Goal: Communication & Community: Answer question/provide support

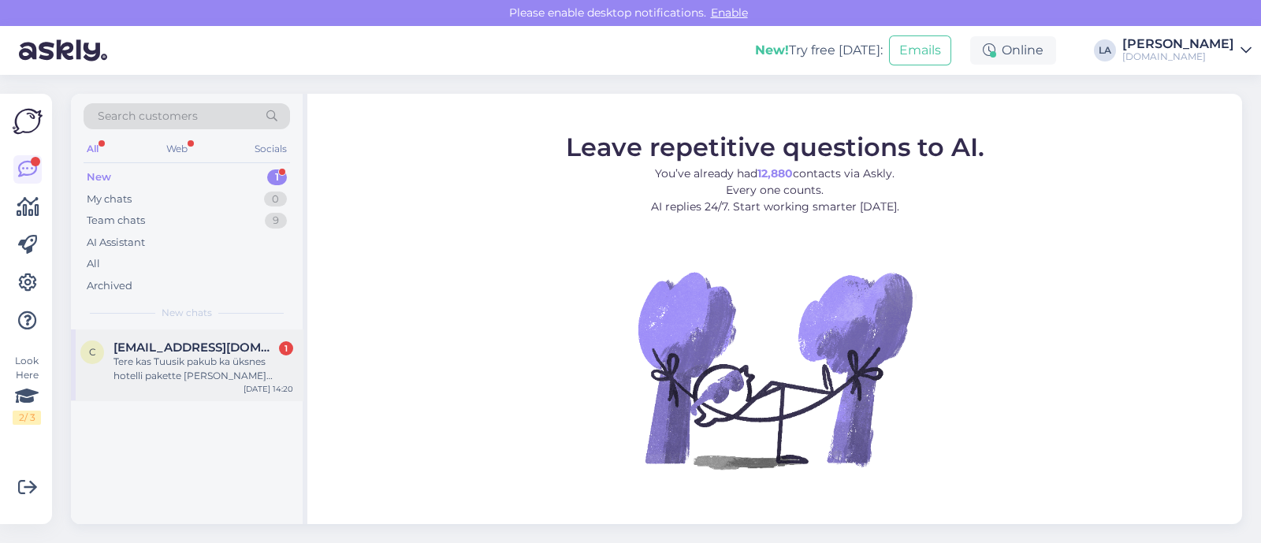
click at [208, 344] on span "[EMAIL_ADDRESS][DOMAIN_NAME]" at bounding box center [195, 347] width 164 height 14
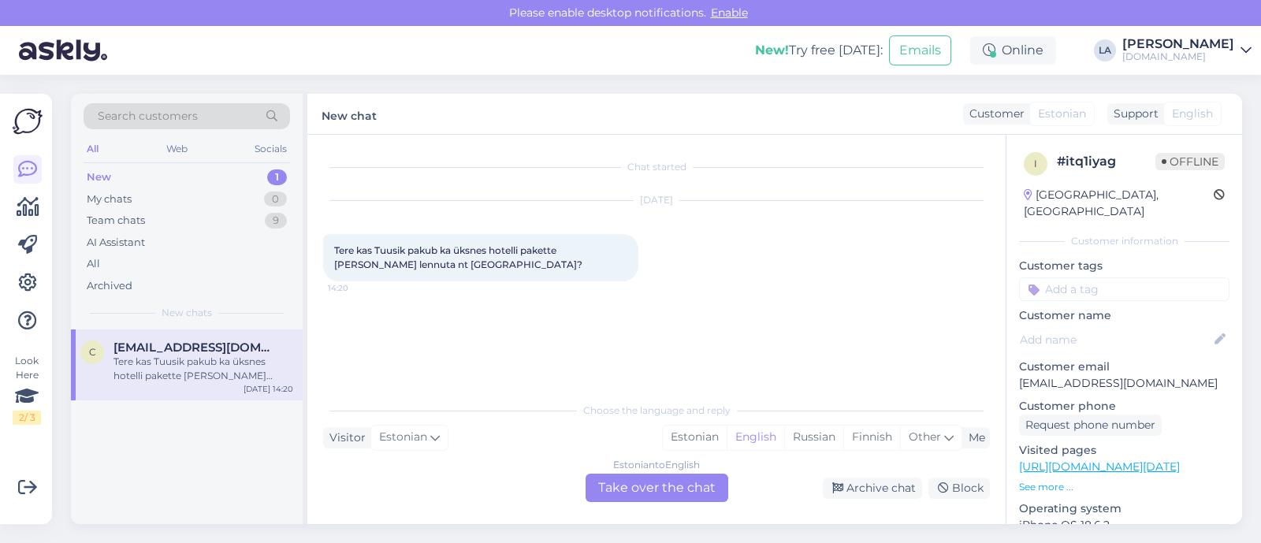
click at [669, 489] on div "Estonian to English Take over the chat" at bounding box center [657, 488] width 143 height 28
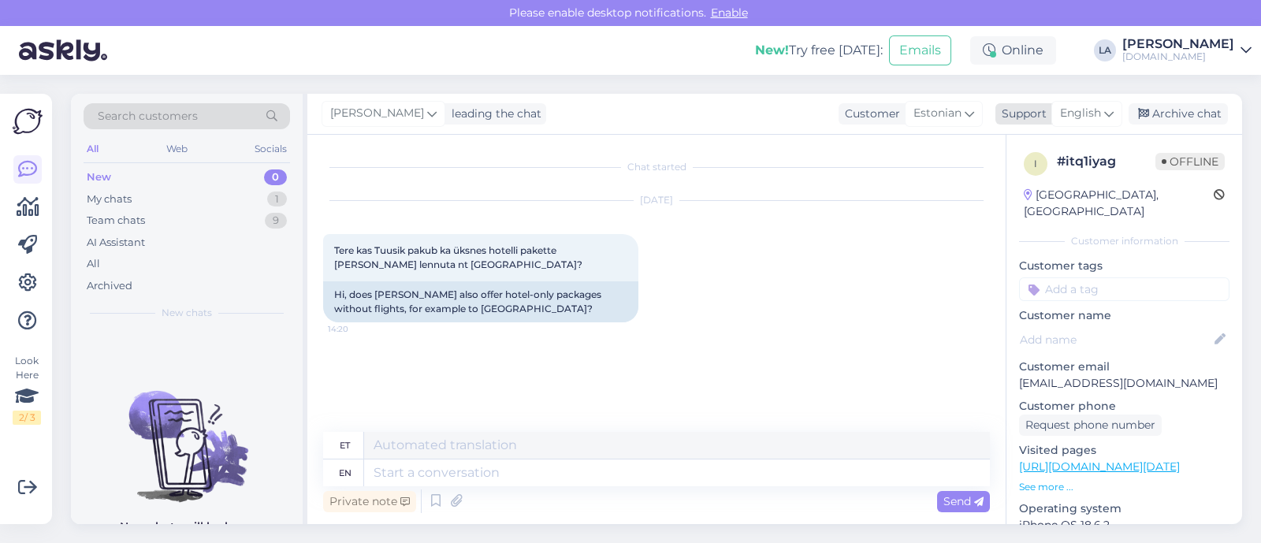
click at [1102, 109] on div "English" at bounding box center [1086, 113] width 71 height 25
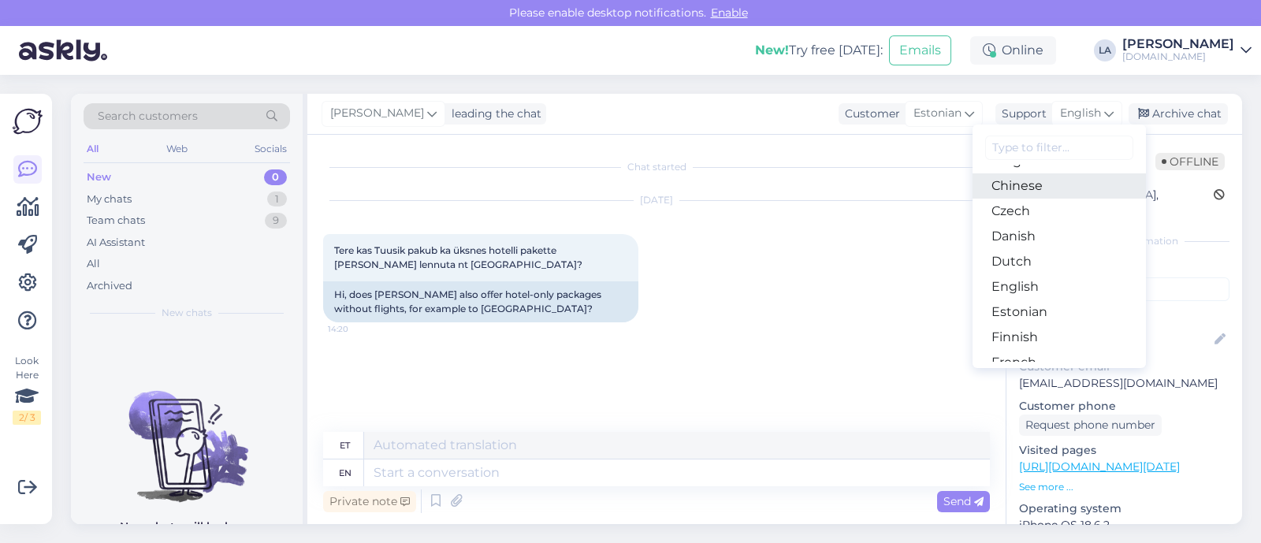
scroll to position [98, 0]
drag, startPoint x: 1036, startPoint y: 279, endPoint x: 978, endPoint y: 311, distance: 66.7
click at [1036, 278] on link "Estonian" at bounding box center [1059, 287] width 173 height 25
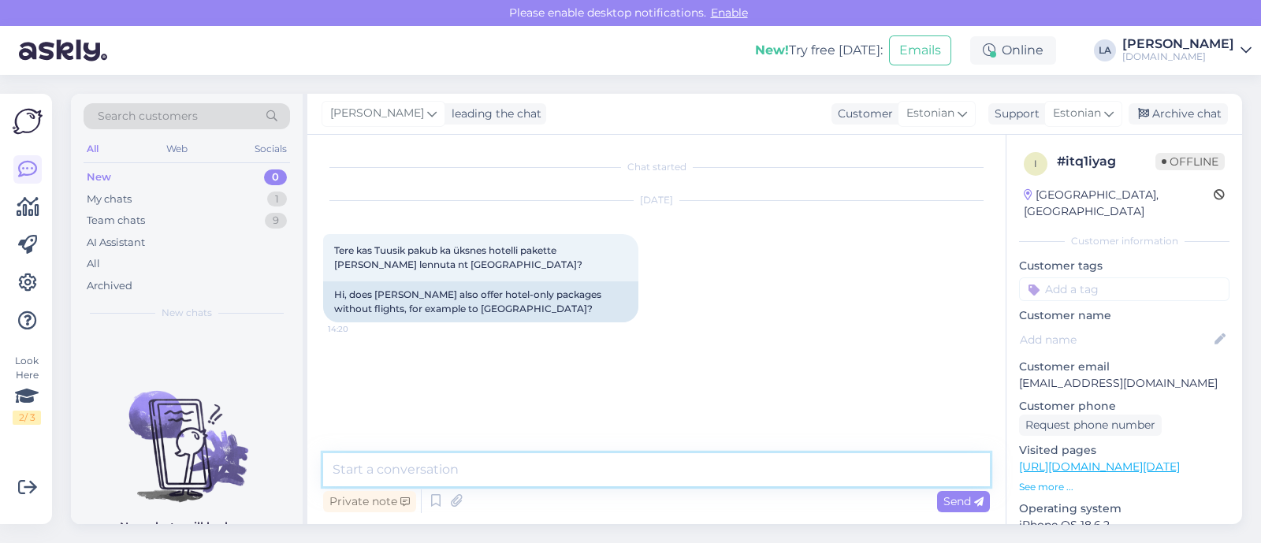
click at [485, 474] on textarea at bounding box center [656, 469] width 667 height 33
type textarea "Tere! Ainult hotelle me ei paku."
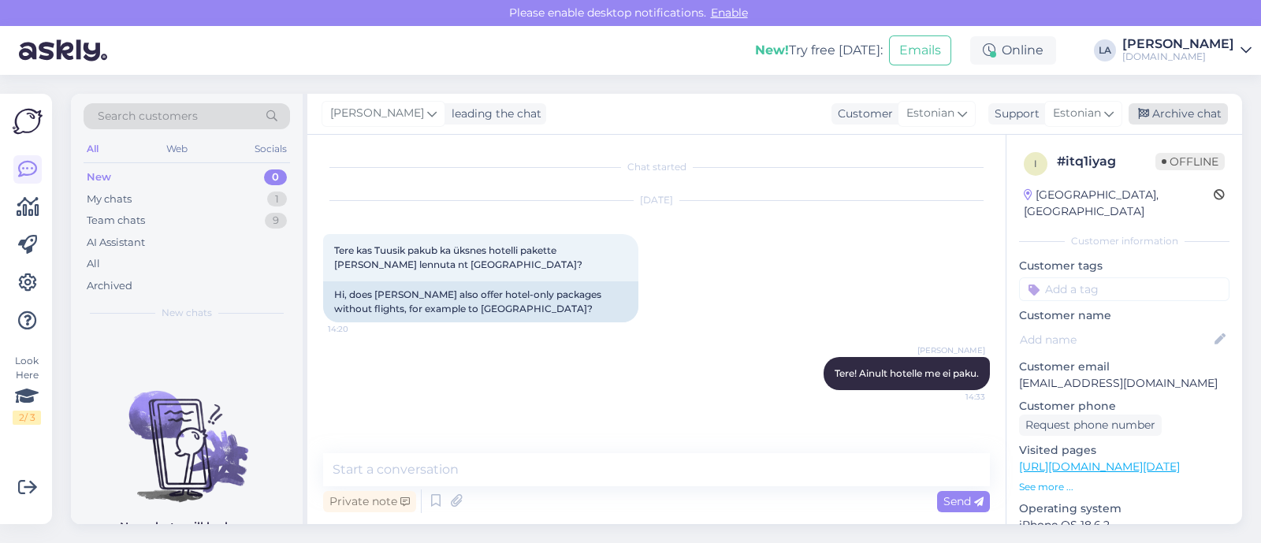
click at [1162, 111] on div "Archive chat" at bounding box center [1178, 113] width 99 height 21
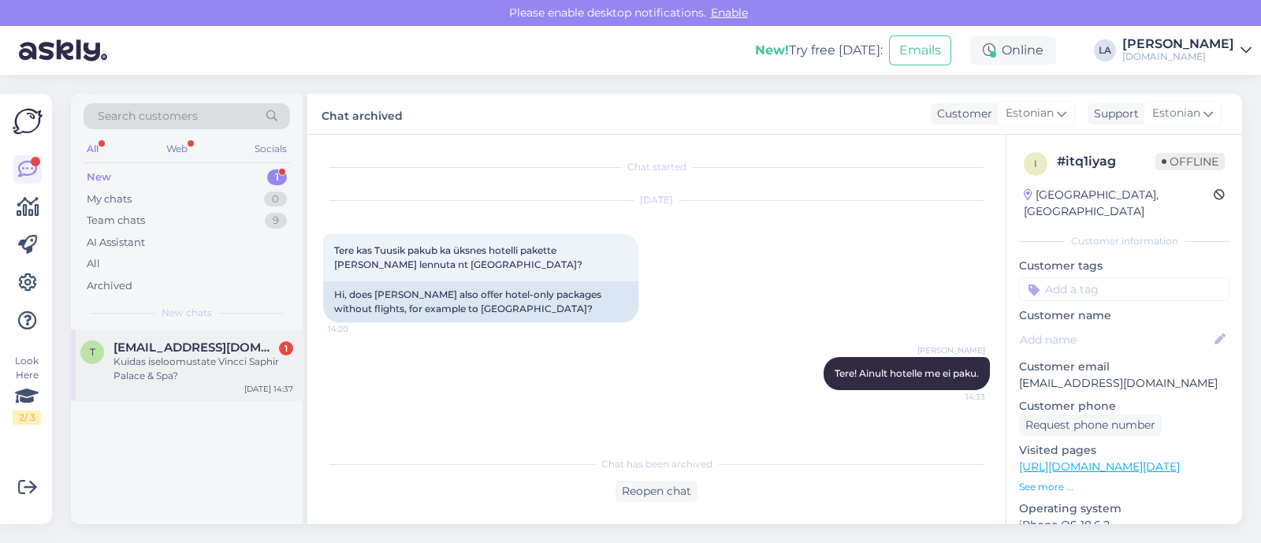
click at [224, 365] on div "Kuidas iseloomustate Vincci Saphir Palace & Spa?" at bounding box center [203, 369] width 180 height 28
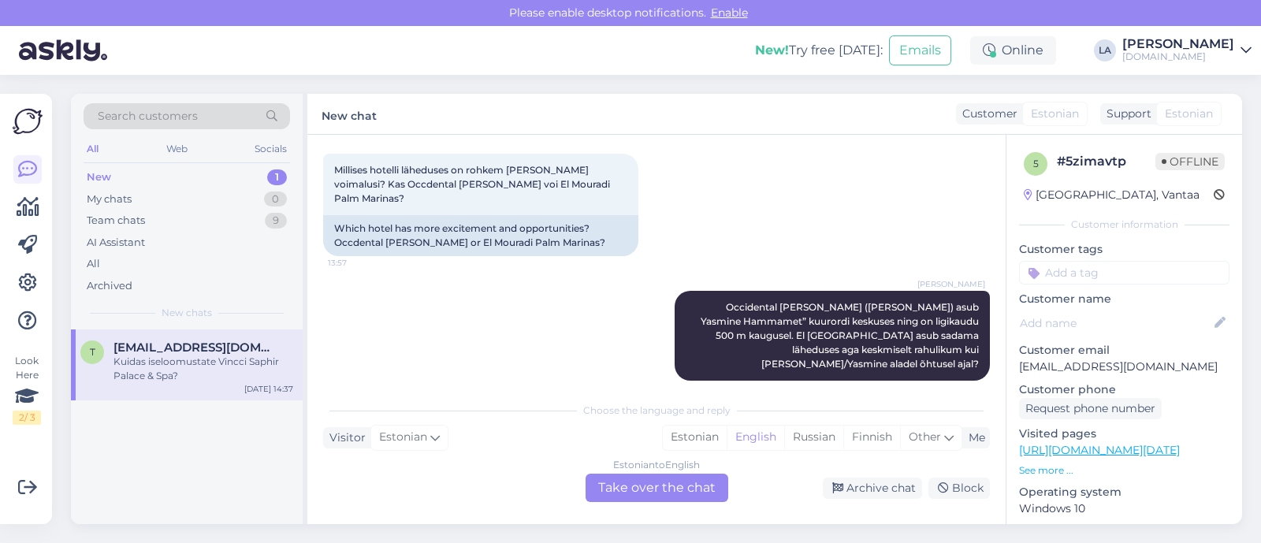
scroll to position [760, 0]
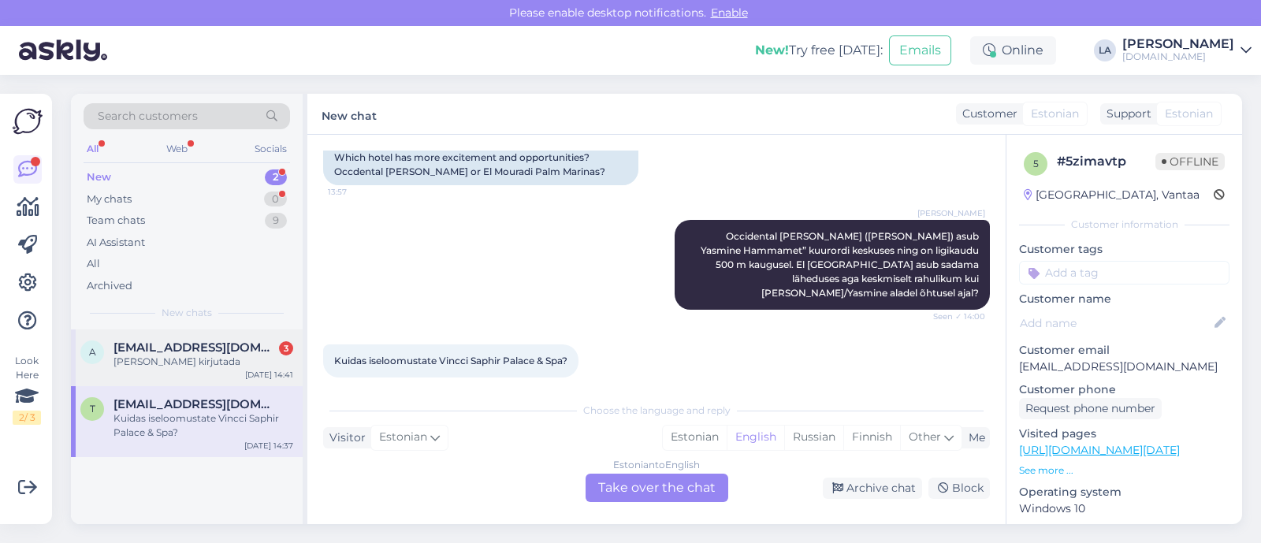
click at [138, 344] on span "[EMAIL_ADDRESS][DOMAIN_NAME]" at bounding box center [195, 347] width 164 height 14
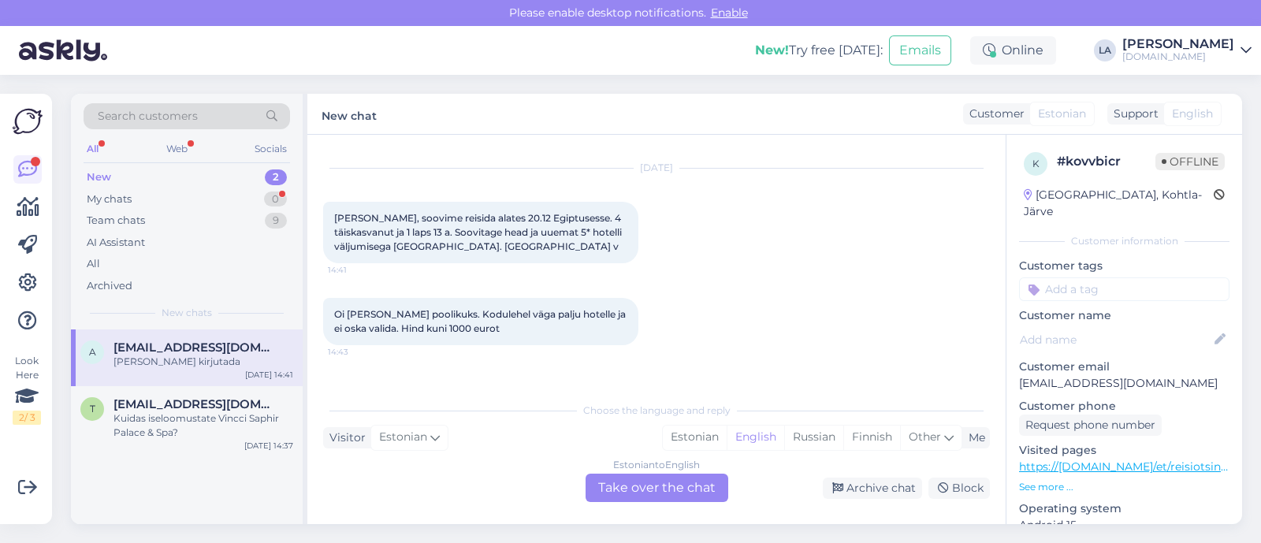
scroll to position [82, 0]
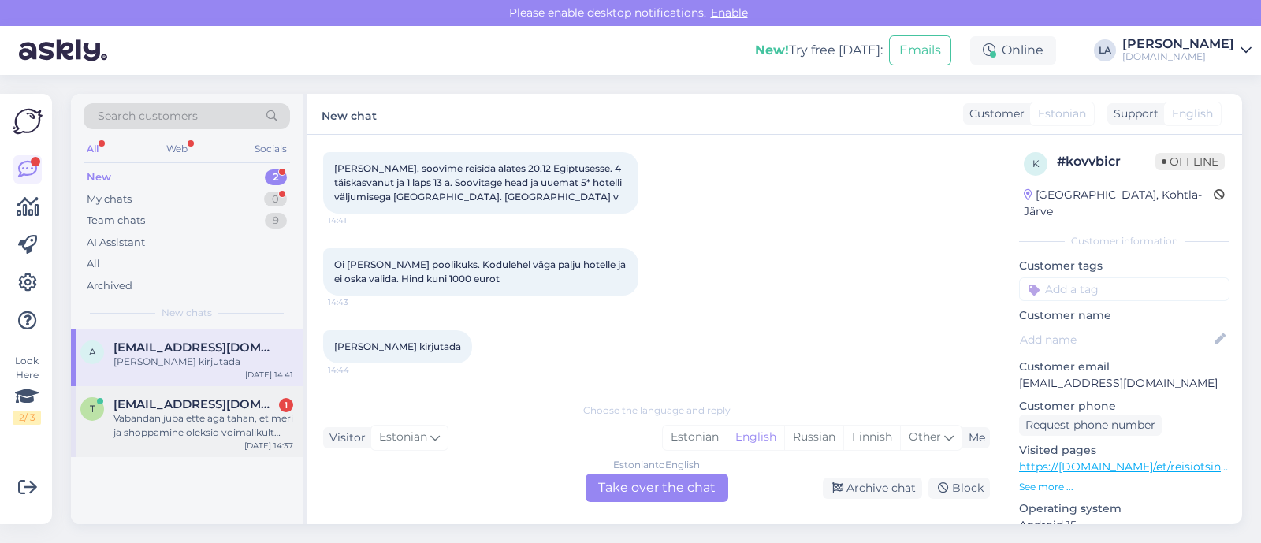
click at [118, 411] on div "Vabandan juba ette aga tahan, et meri ja shoppamine oleksid voimalikult lähedal…" at bounding box center [203, 425] width 180 height 28
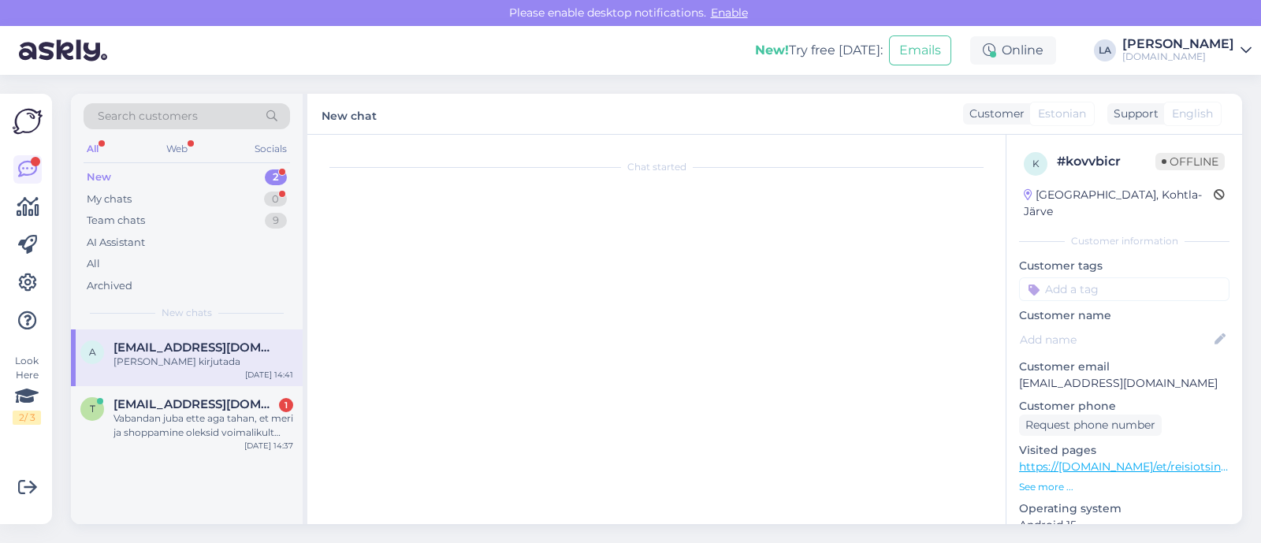
scroll to position [842, 0]
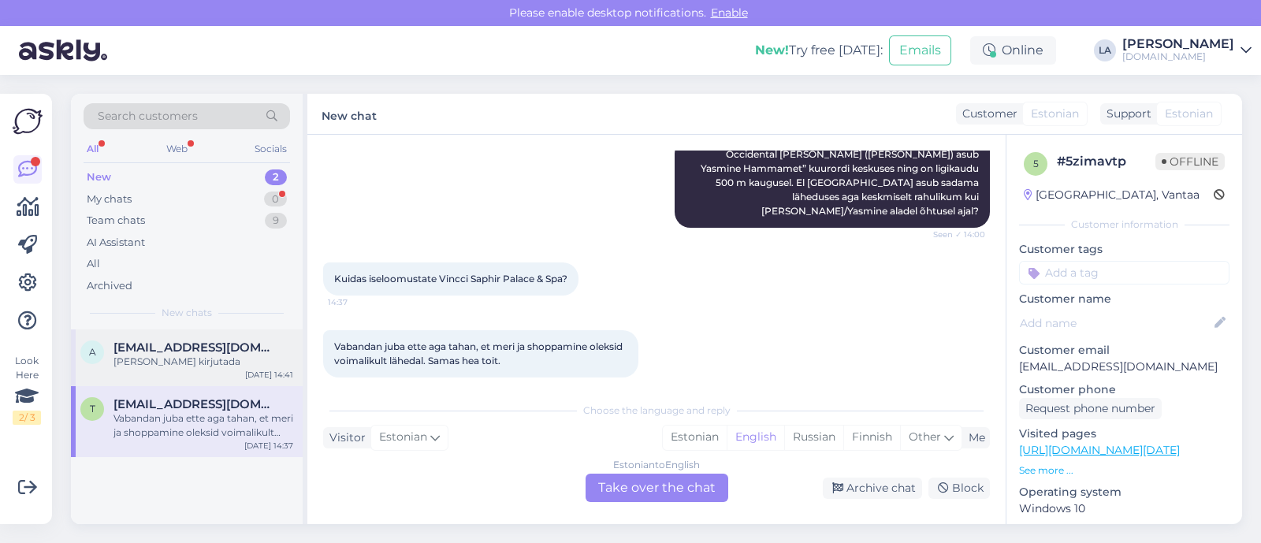
click at [272, 363] on div "[PERSON_NAME] kirjutada" at bounding box center [203, 362] width 180 height 14
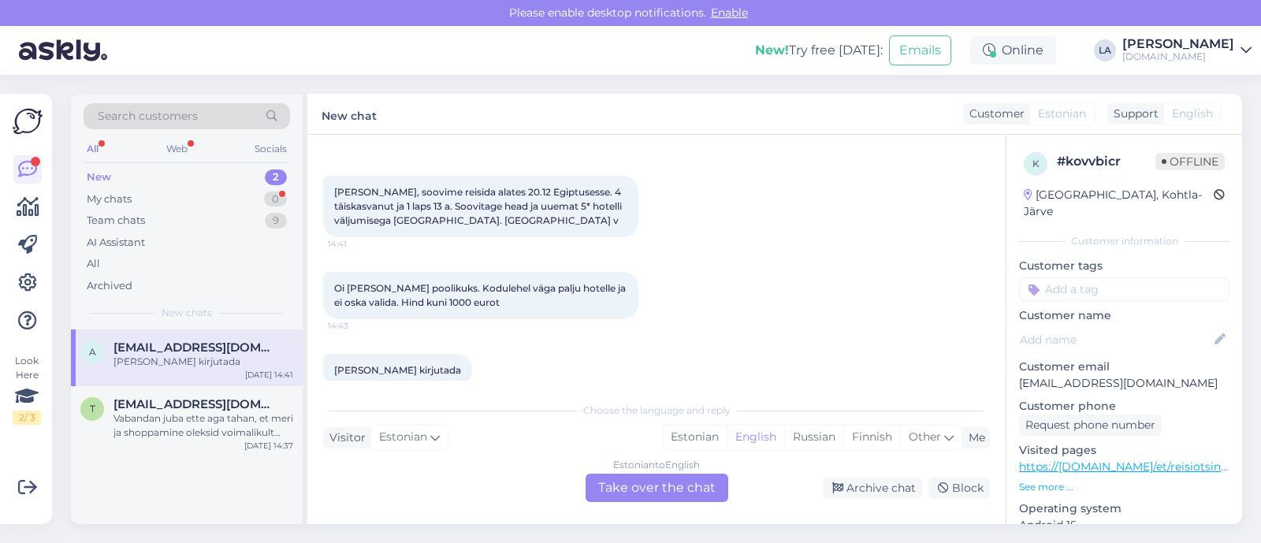
scroll to position [82, 0]
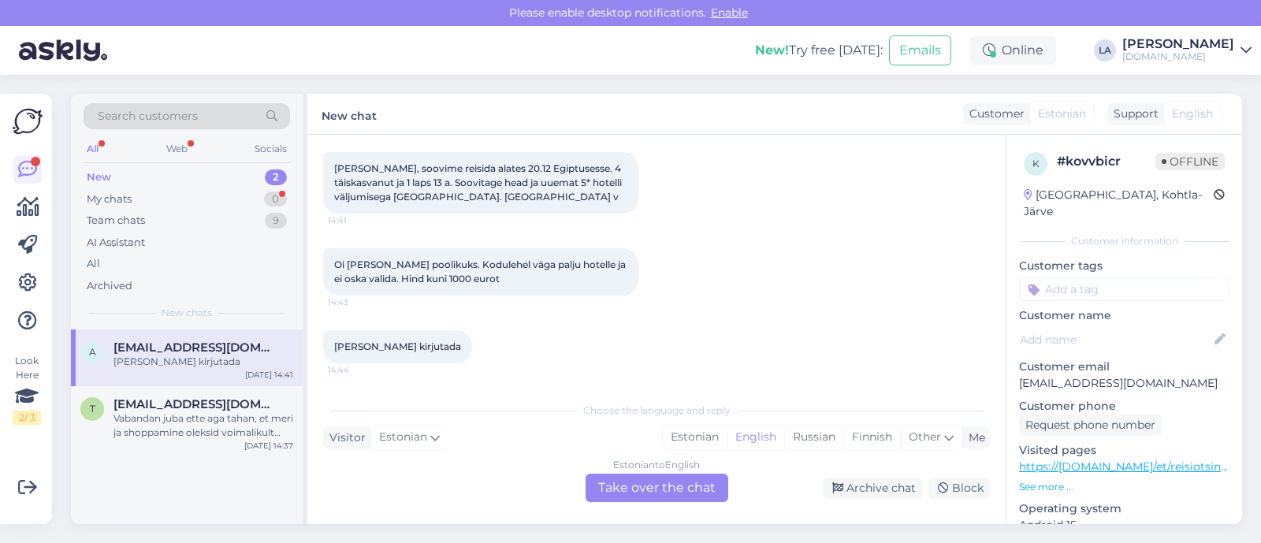
click at [644, 500] on div "Estonian to English Take over the chat" at bounding box center [657, 488] width 143 height 28
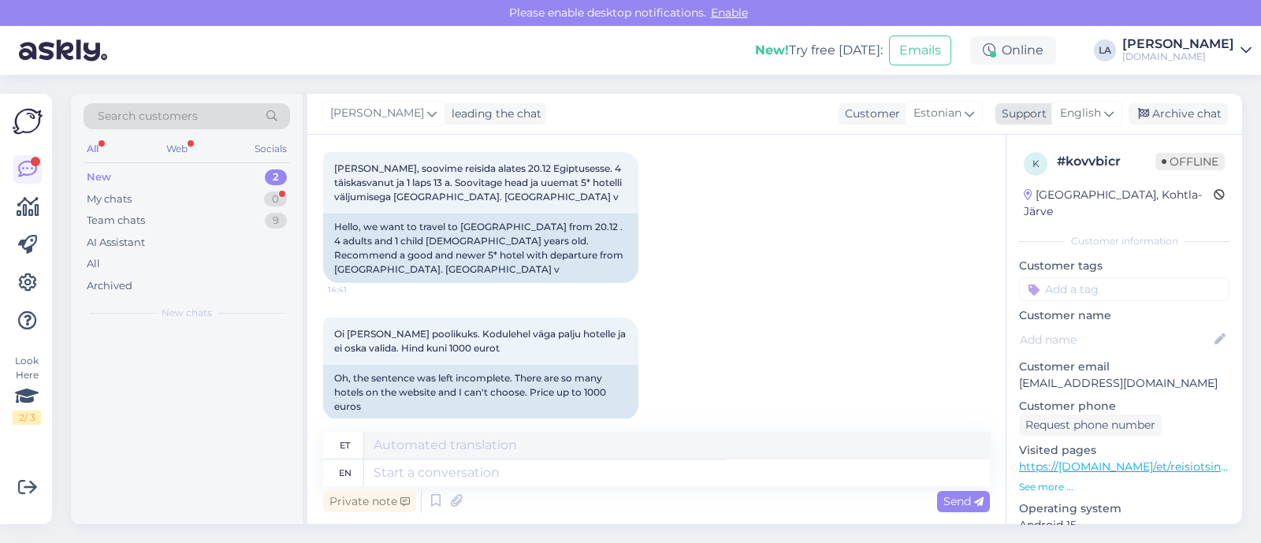
click at [1072, 121] on span "English" at bounding box center [1080, 113] width 41 height 17
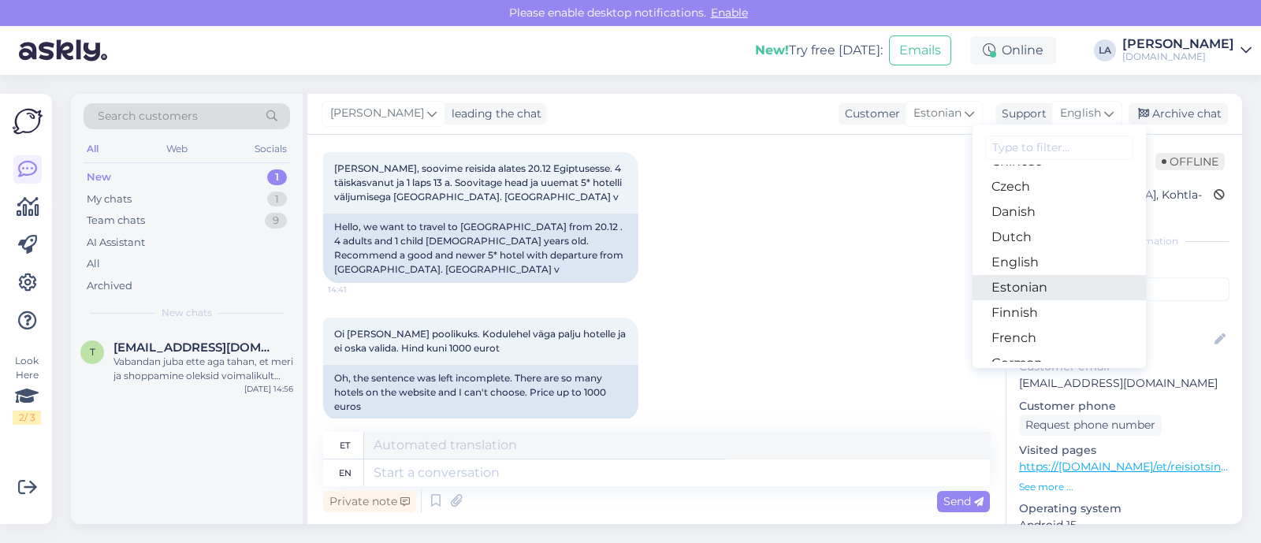
click at [1027, 296] on link "Estonian" at bounding box center [1059, 287] width 173 height 25
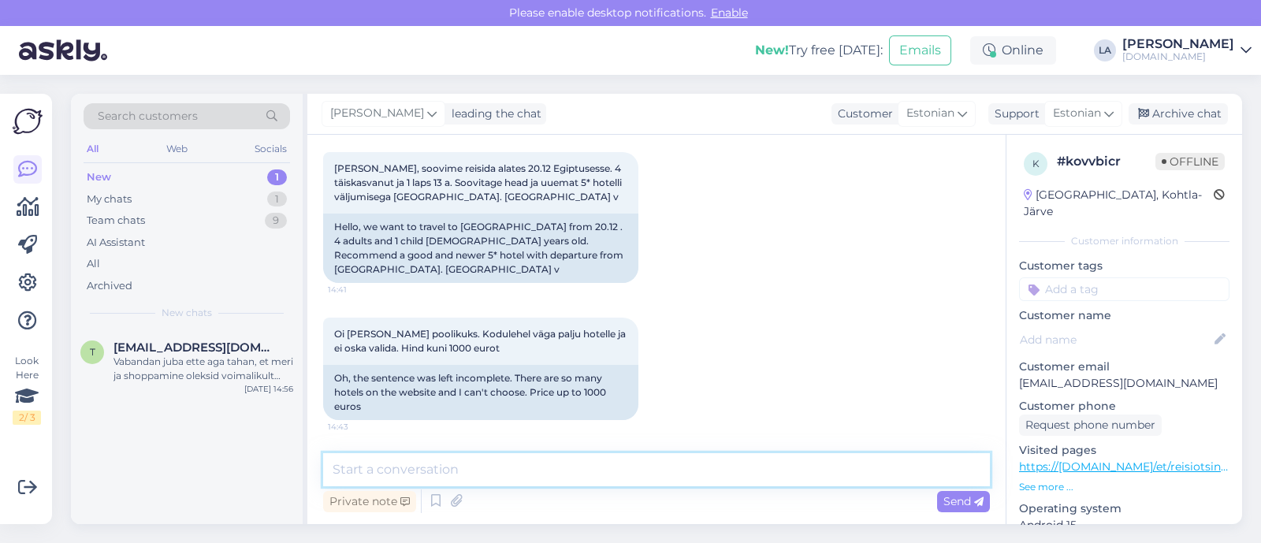
click at [532, 474] on textarea at bounding box center [656, 469] width 667 height 33
type textarea "Tere! Saadame pakkumised tänase päeva jooksul meilile. :)"
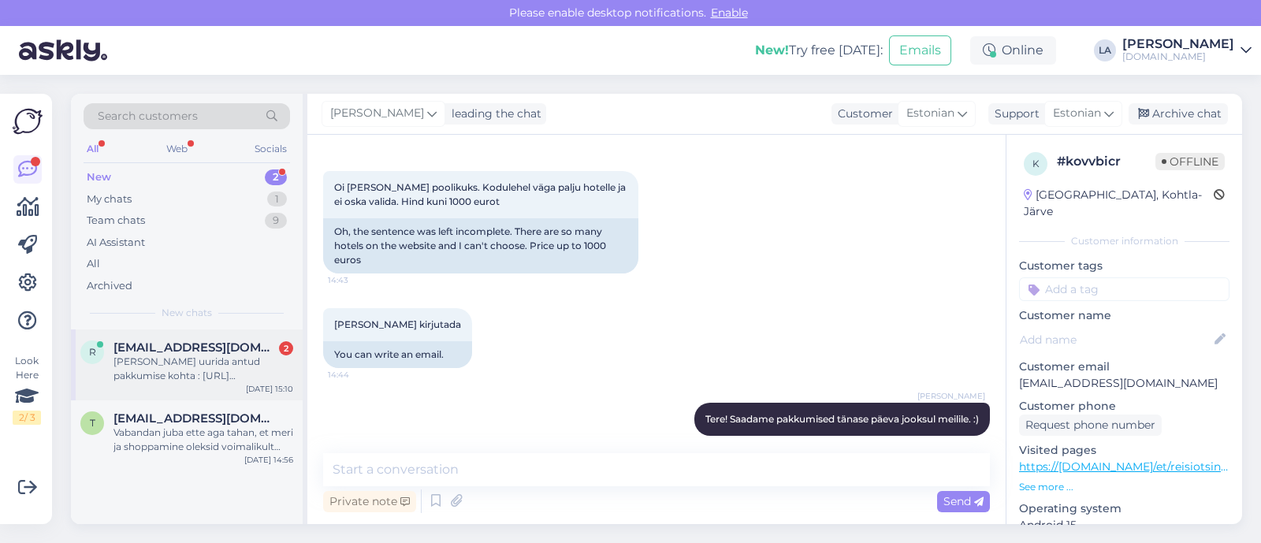
click at [185, 355] on div "[PERSON_NAME] uurida antud pakkumise kohta : [URL][DOMAIN_NAME][DATE]" at bounding box center [203, 369] width 180 height 28
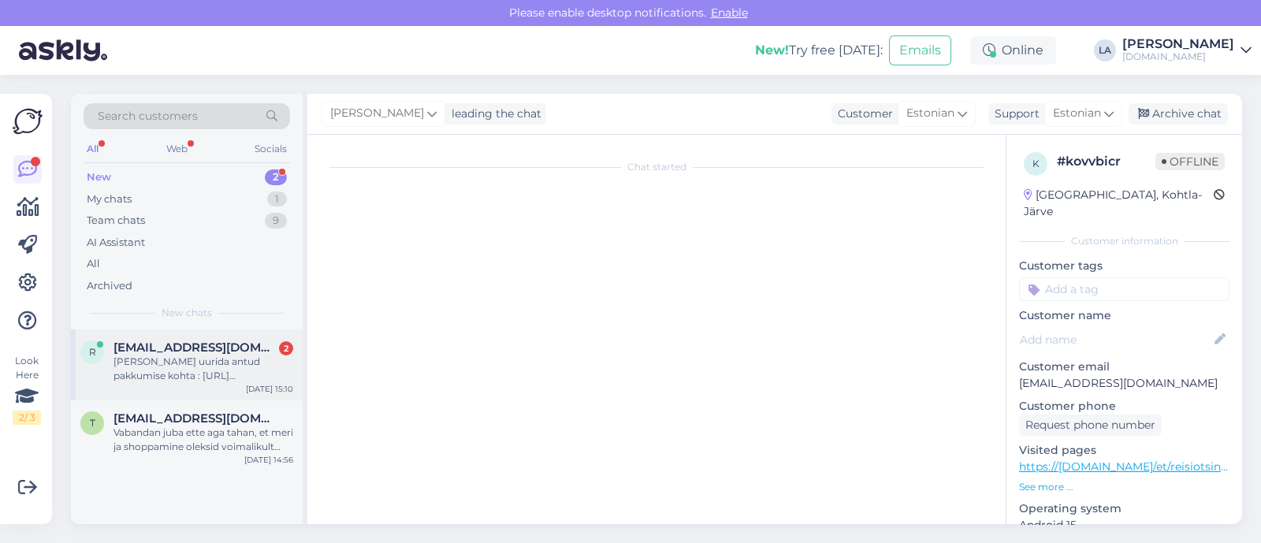
scroll to position [0, 0]
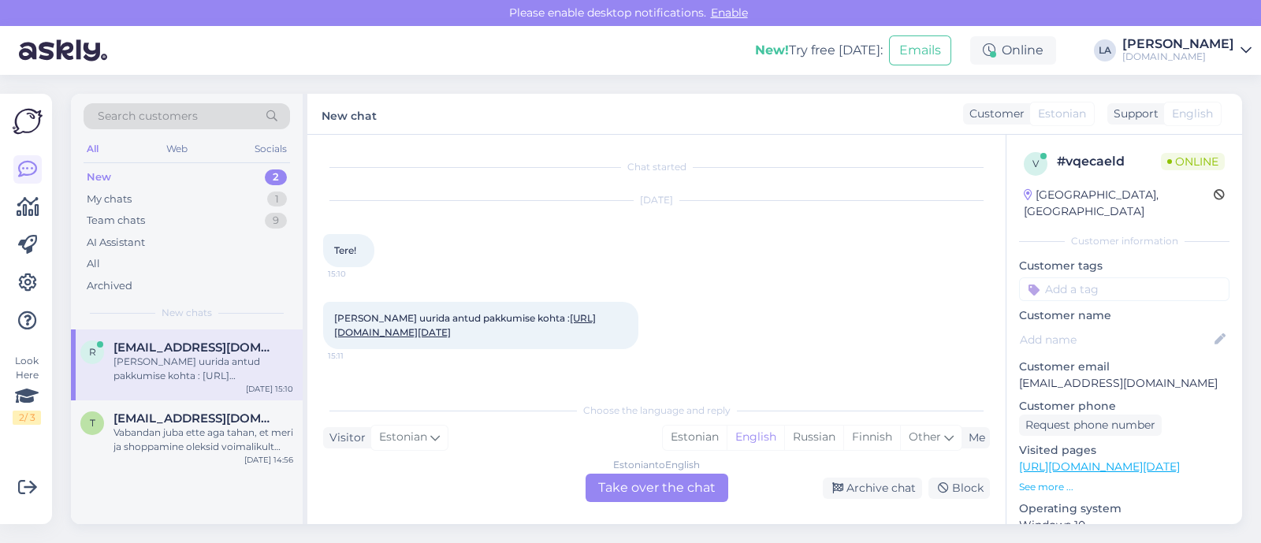
click at [353, 338] on link "[URL][DOMAIN_NAME][DATE]" at bounding box center [465, 325] width 262 height 26
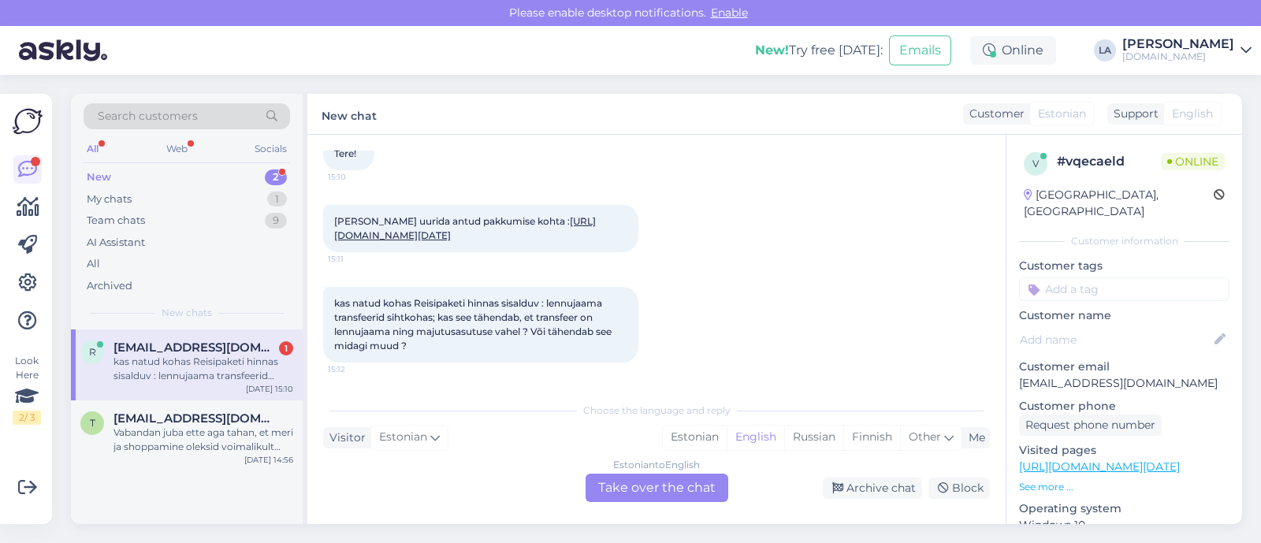
click at [497, 222] on link "[URL][DOMAIN_NAME][DATE]" at bounding box center [465, 228] width 262 height 26
drag, startPoint x: 660, startPoint y: 484, endPoint x: 671, endPoint y: 467, distance: 21.0
click at [660, 484] on div "Estonian to English Take over the chat" at bounding box center [657, 488] width 143 height 28
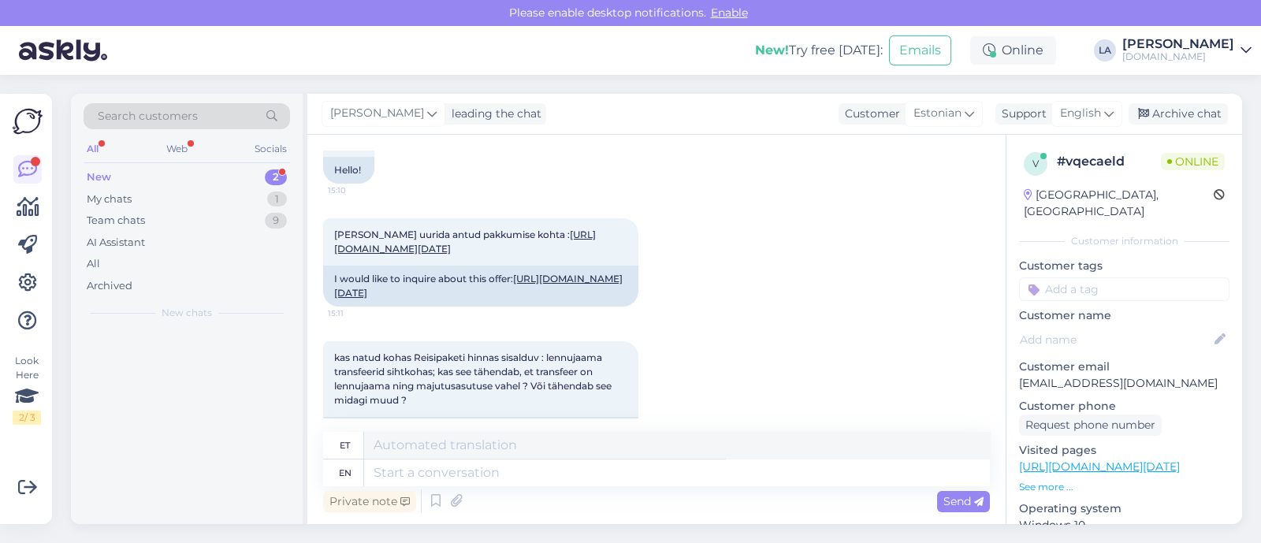
scroll to position [137, 0]
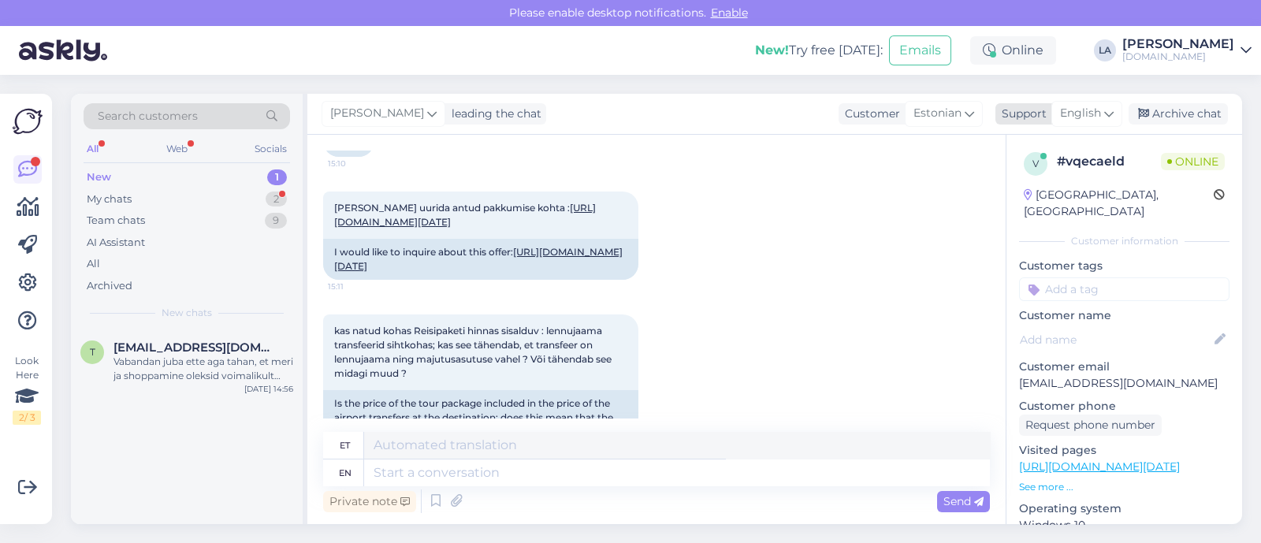
click at [1108, 116] on icon at bounding box center [1108, 113] width 9 height 17
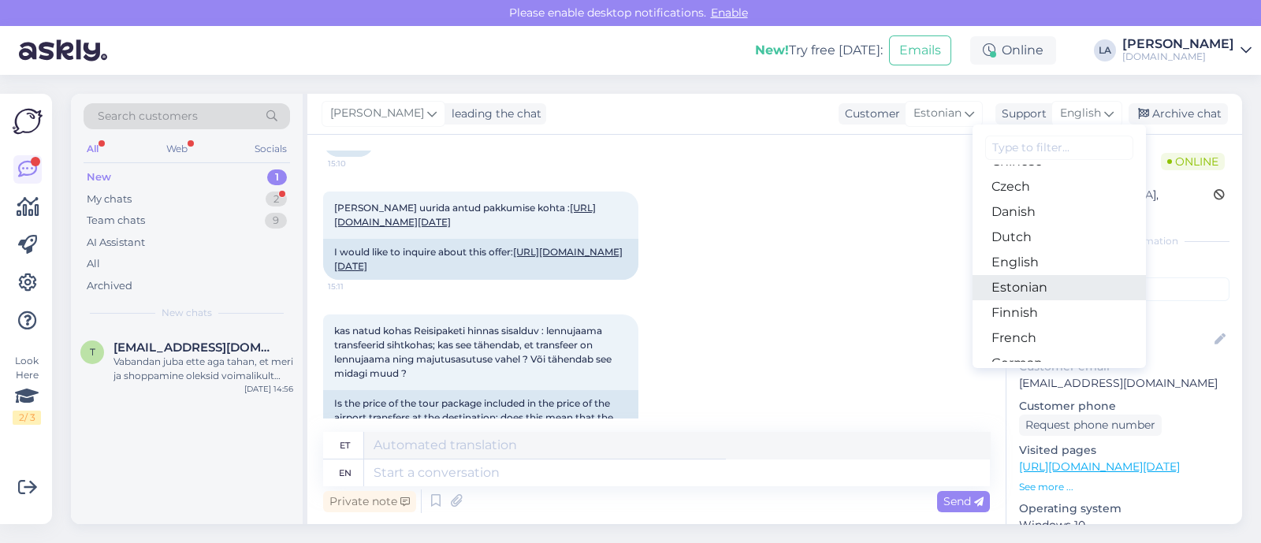
click at [1028, 291] on link "Estonian" at bounding box center [1059, 287] width 173 height 25
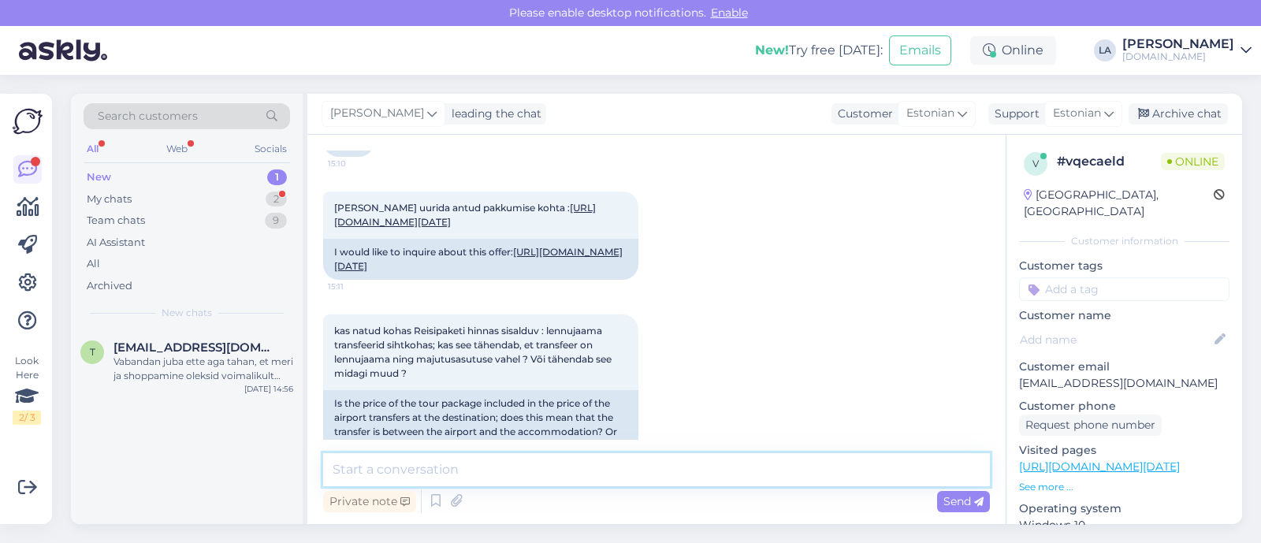
click at [593, 462] on textarea at bounding box center [656, 469] width 667 height 33
paste textarea "[GEOGRAPHIC_DATA] 5 *"
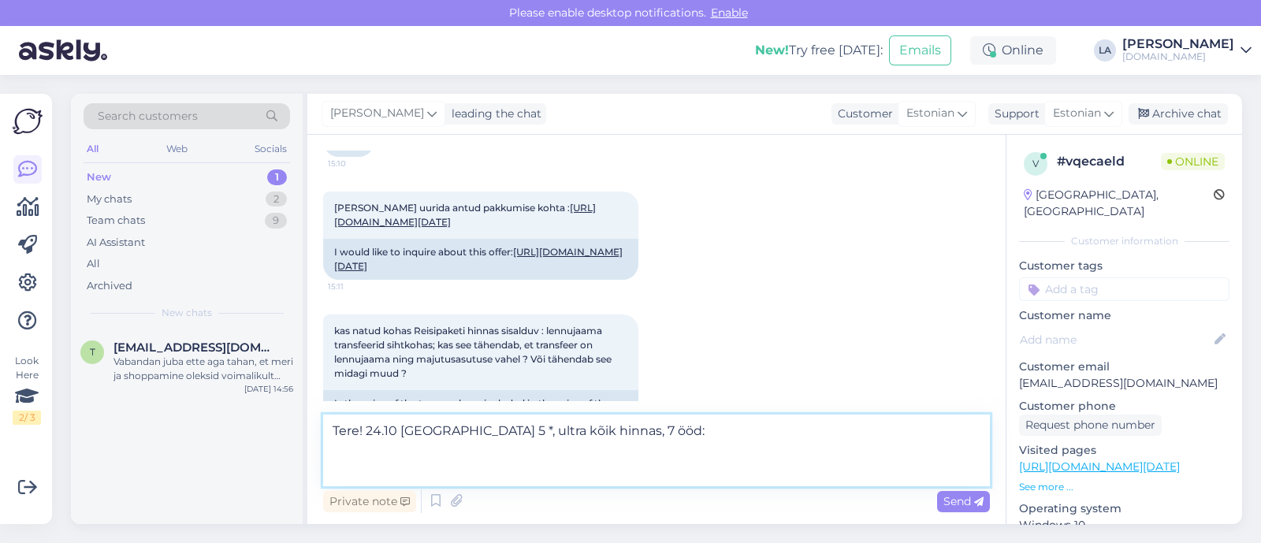
paste textarea "Superior Room Land View"
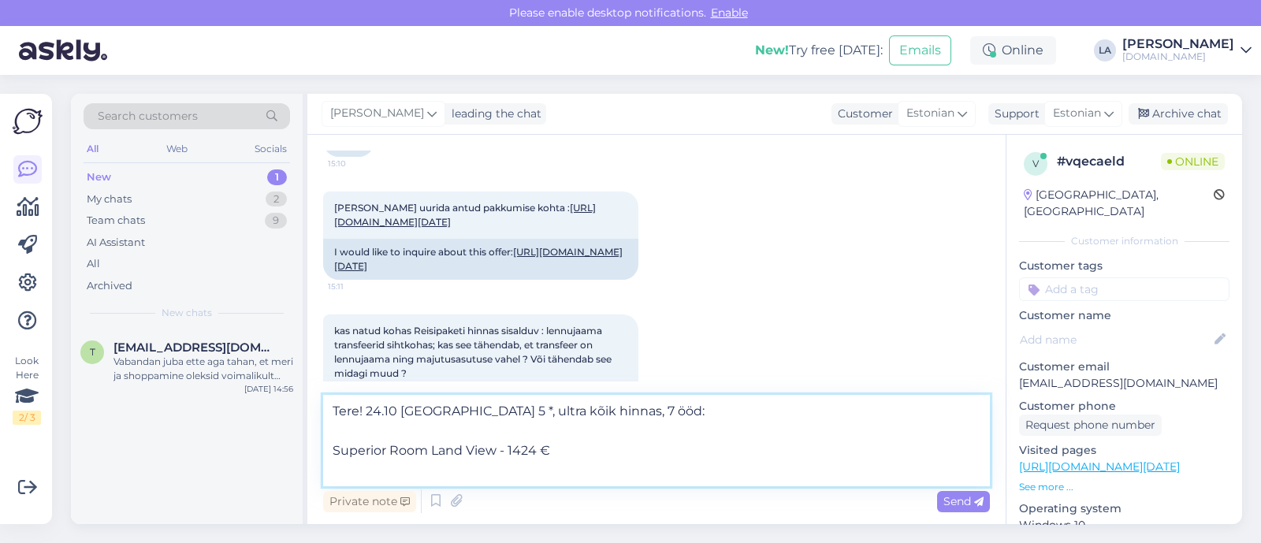
paste textarea "Superior Room Sea View"
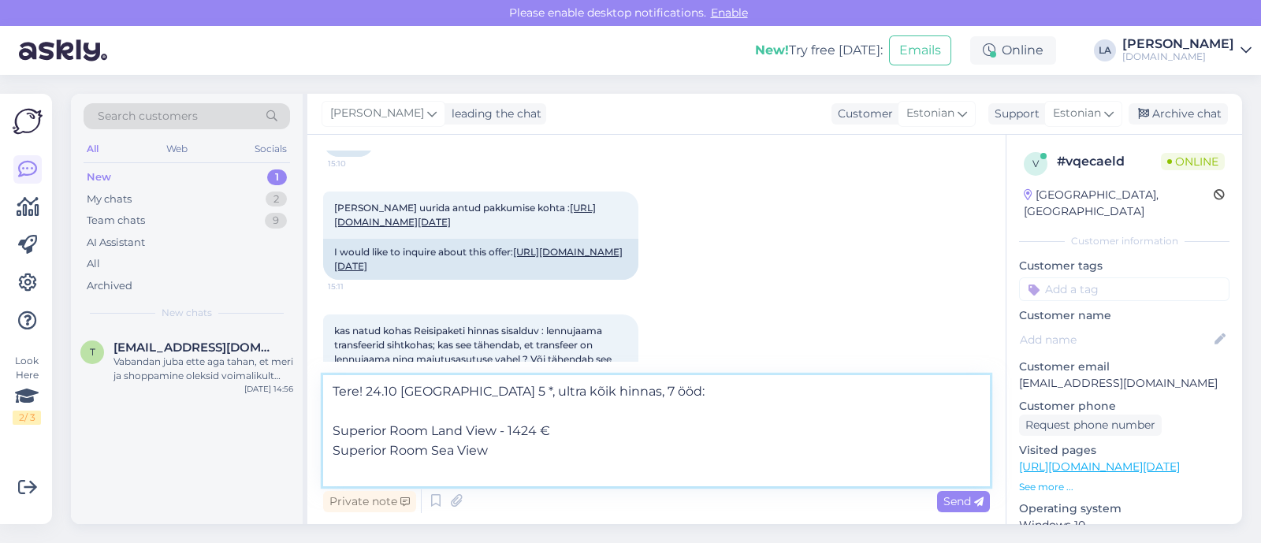
click at [570, 466] on textarea "Tere! 24.10 [GEOGRAPHIC_DATA] 5 *, ultra kõik hinnas, 7 ööd: Superior Room Land…" at bounding box center [656, 430] width 667 height 111
click at [563, 450] on textarea "Tere! 24.10 [GEOGRAPHIC_DATA] 5 *, ultra kõik hinnas, 7 ööd: Superior Room Land…" at bounding box center [656, 430] width 667 height 111
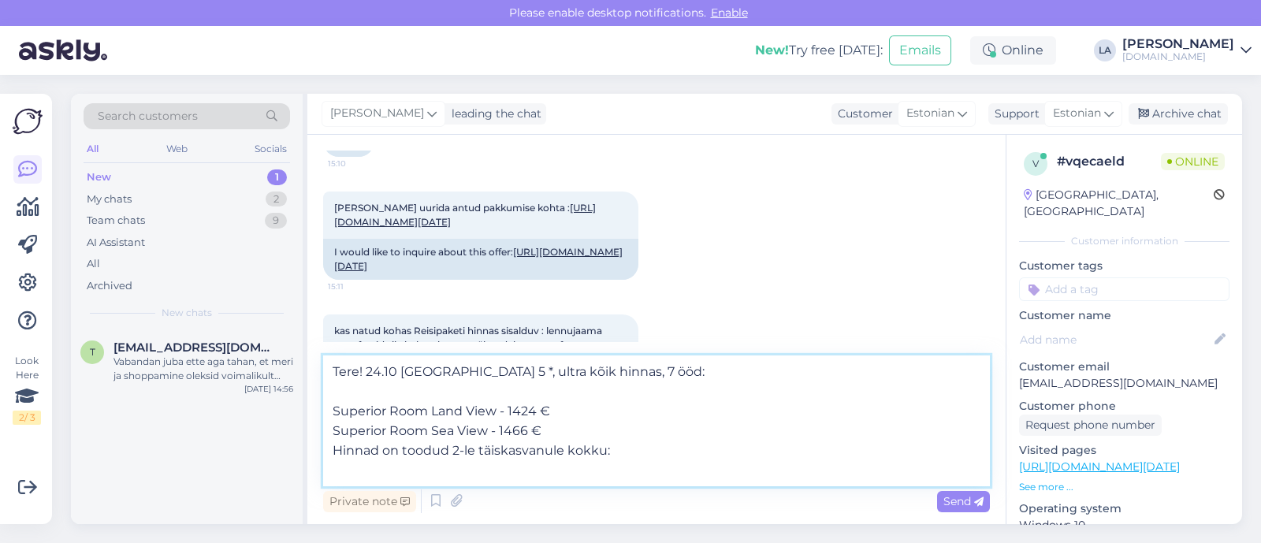
drag, startPoint x: 331, startPoint y: 449, endPoint x: 611, endPoint y: 448, distance: 279.8
click at [633, 454] on textarea "Tere! 24.10 [GEOGRAPHIC_DATA] 5 *, ultra kõik hinnas, 7 ööd: Superior Room Land…" at bounding box center [656, 420] width 667 height 131
click at [336, 409] on textarea "Tere! 24.10 [GEOGRAPHIC_DATA] 5 *, ultra kõik hinnas, 7 ööd: Superior Room Land…" at bounding box center [656, 420] width 667 height 131
click at [339, 394] on textarea "Tere! 24.10 [GEOGRAPHIC_DATA] 5 *, ultra kõik hinnas, 7 ööd: Superior Room Land…" at bounding box center [656, 420] width 667 height 131
click at [332, 405] on textarea "Tere! 24.10 [GEOGRAPHIC_DATA] 5 *, ultra kõik hinnas, 7 ööd: Superior Room Land…" at bounding box center [656, 420] width 667 height 131
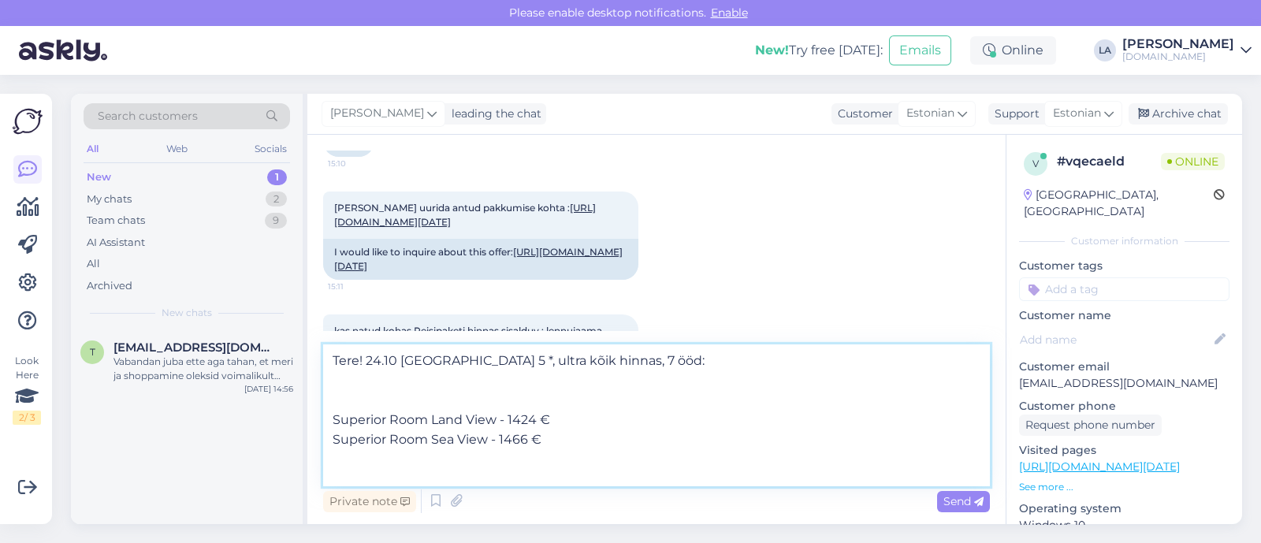
click at [335, 409] on textarea "Tere! 24.10 [GEOGRAPHIC_DATA] 5 *, ultra kõik hinnas, 7 ööd: Superior Room Land…" at bounding box center [656, 415] width 667 height 142
paste textarea "Hinnad on toodud 2-le täiskasvanule kokku:"
click at [555, 470] on textarea "Tere! 24.10 [GEOGRAPHIC_DATA] 5 *, ultra kõik hinnas, 7 ööd: Hinnad on toodud 2…" at bounding box center [656, 415] width 667 height 142
paste textarea "Reisipaketis sisaldub: edasi-tagasi lennupiletid [GEOGRAPHIC_DATA] sihtkohta; […"
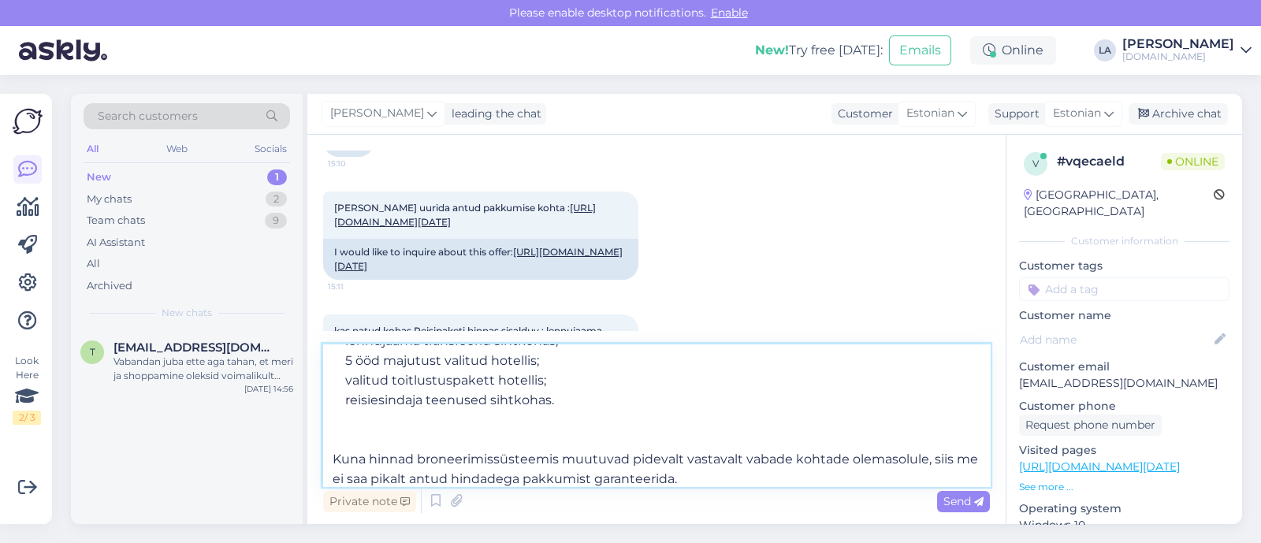
scroll to position [118, 0]
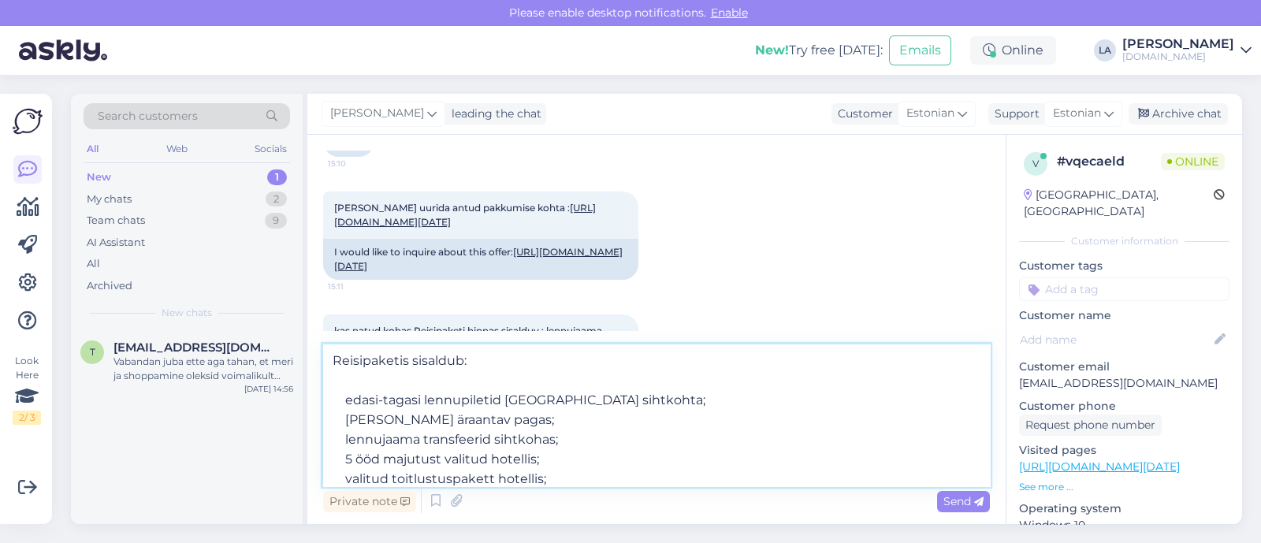
click at [352, 463] on textarea "Tere! 24.10 [GEOGRAPHIC_DATA] 5 *, ultra kõik hinnas, 7 ööd: Hinnad on toodud 2…" at bounding box center [656, 415] width 667 height 142
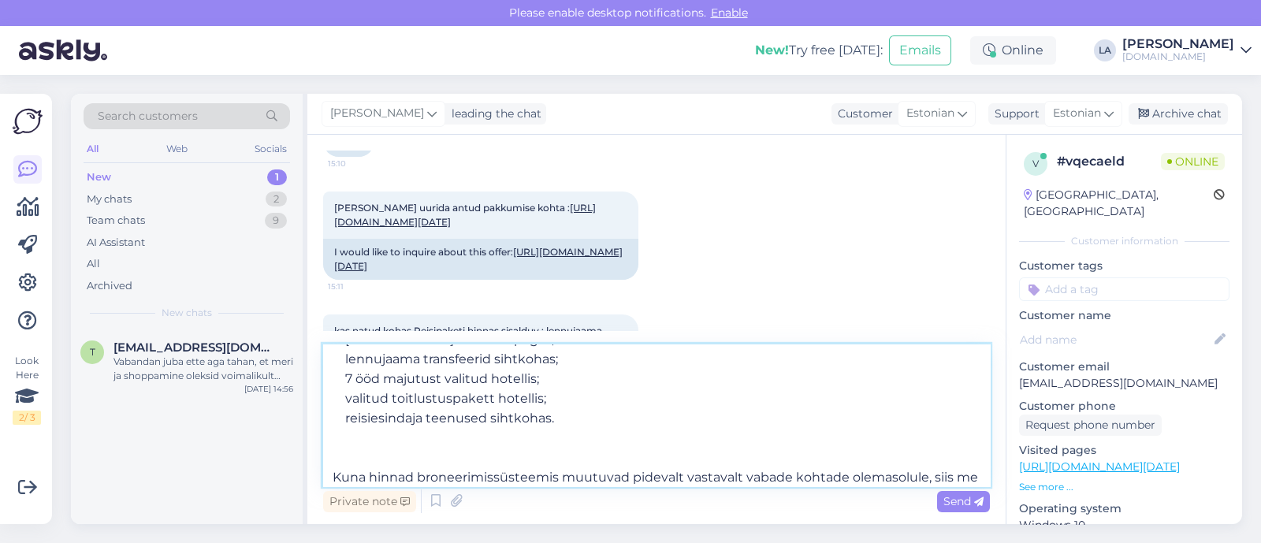
scroll to position [217, 0]
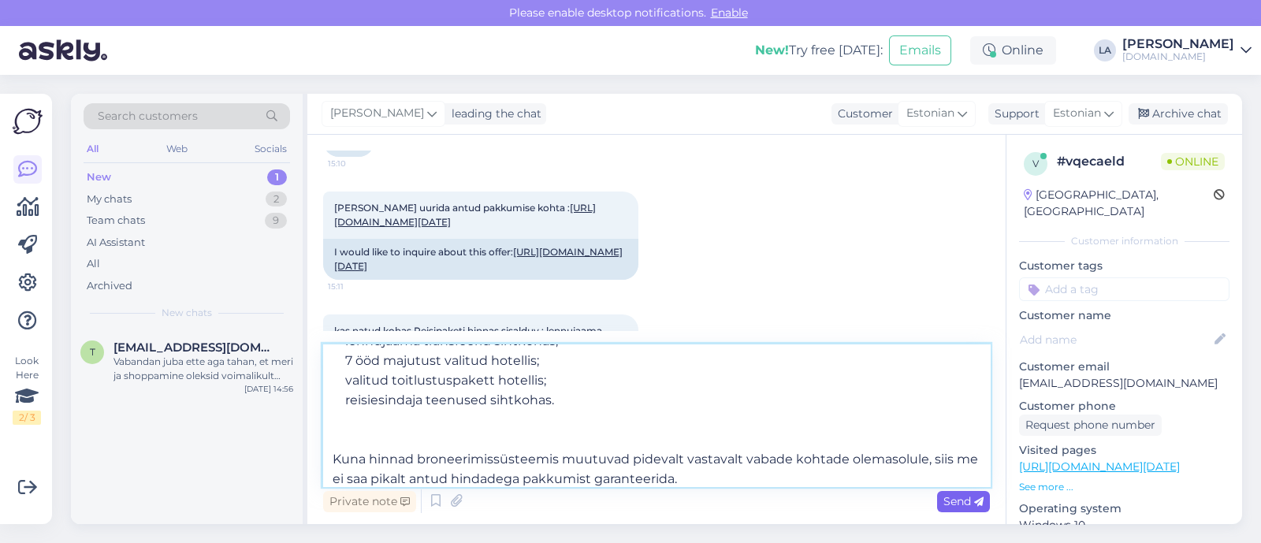
type textarea "Tere! 24.10 [GEOGRAPHIC_DATA] 5 *, ultra kõik hinnas, 7 ööd: Hinnad on toodud 2…"
click at [983, 506] on icon at bounding box center [978, 501] width 9 height 9
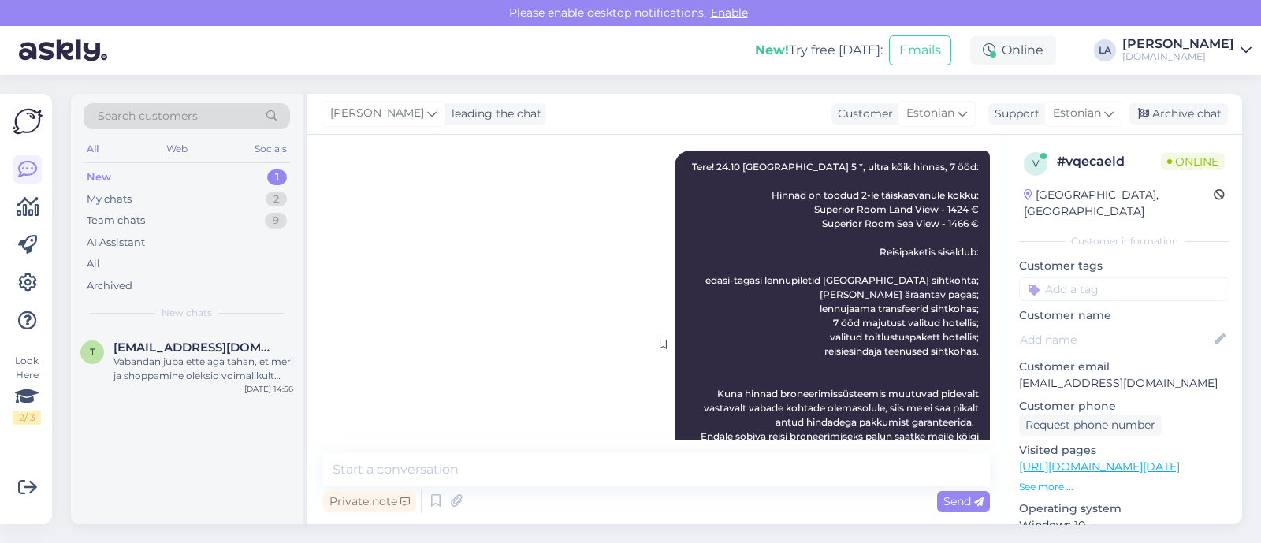
scroll to position [442, 0]
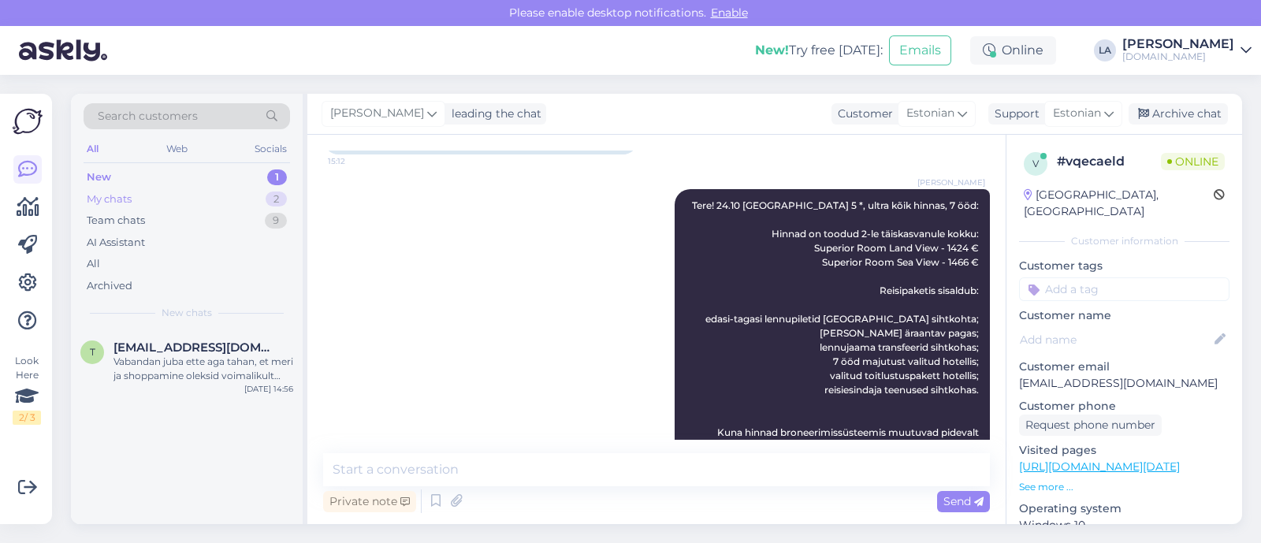
click at [270, 199] on div "2" at bounding box center [276, 200] width 21 height 16
click at [223, 356] on div "Tere! 24.10 [GEOGRAPHIC_DATA] 5 *, ultra kõik hinnas, 7 ööd: Hinnad on toodud 2…" at bounding box center [203, 369] width 180 height 28
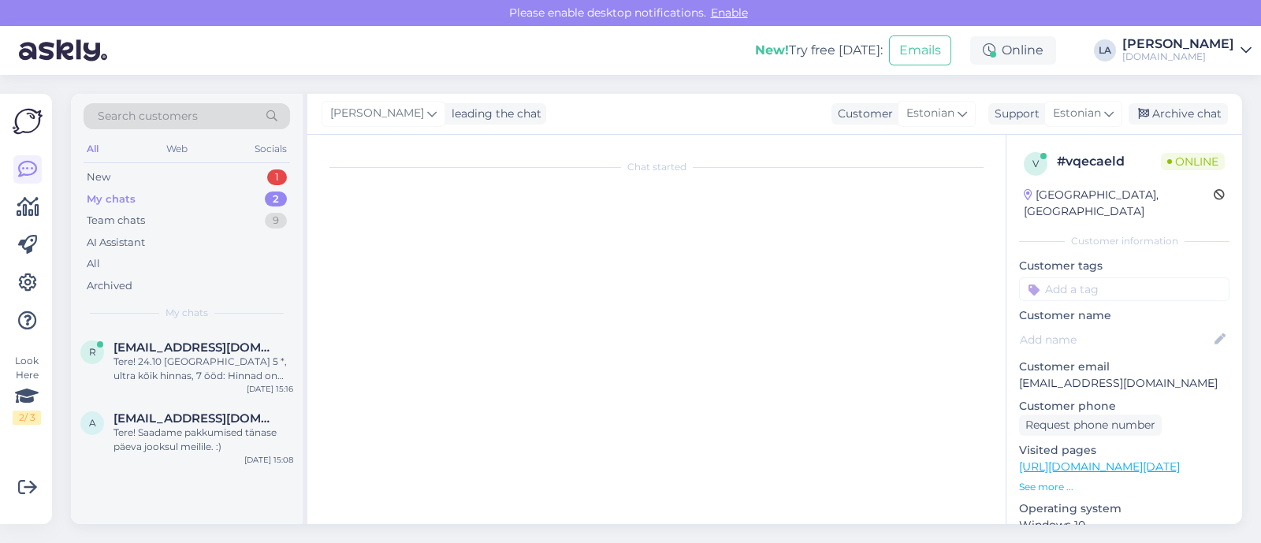
scroll to position [492, 0]
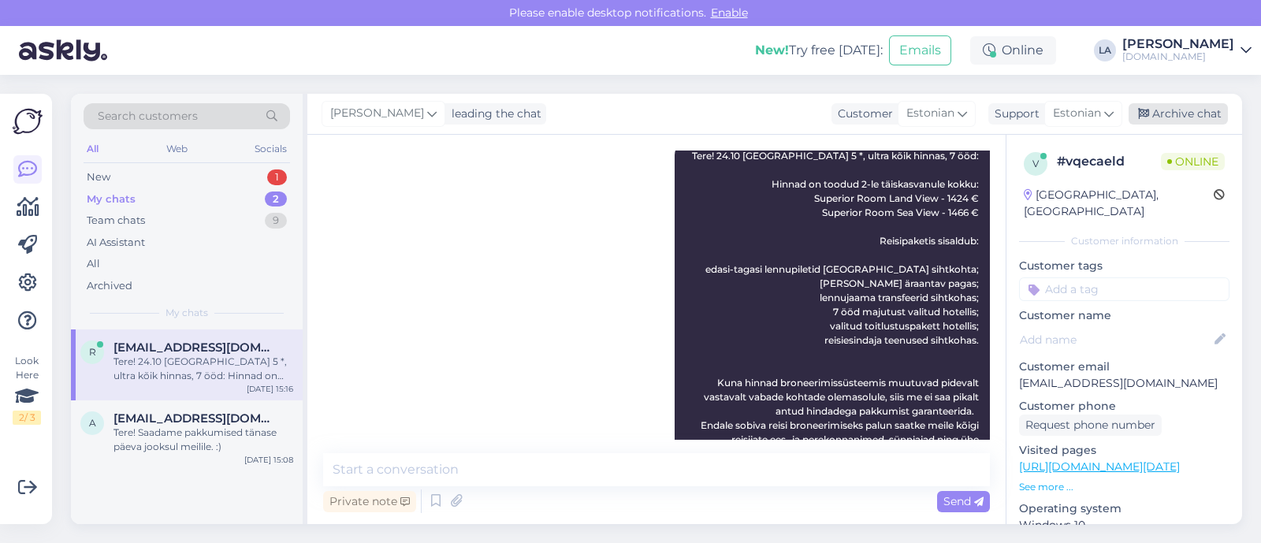
click at [1174, 114] on div "Archive chat" at bounding box center [1178, 113] width 99 height 21
